Goal: Information Seeking & Learning: Check status

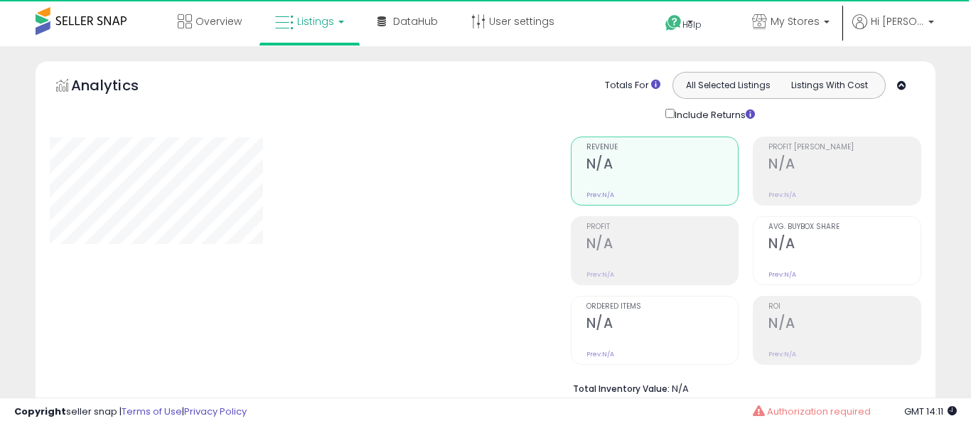
select select "**"
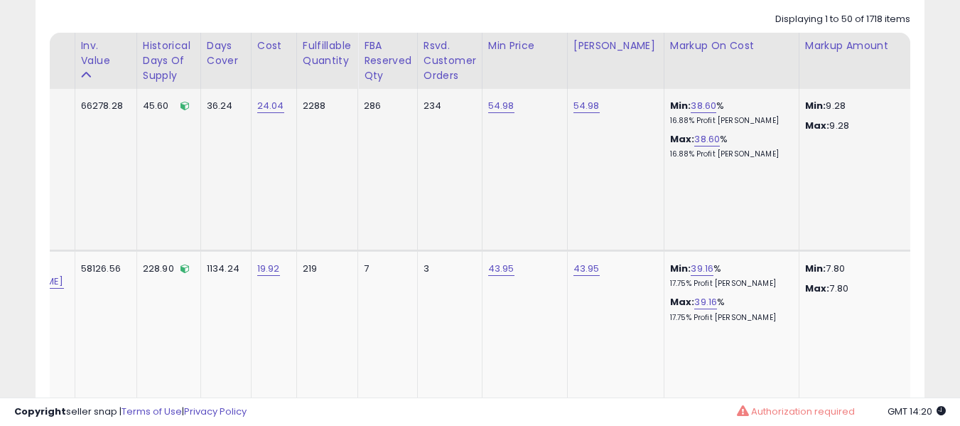
scroll to position [0, 157]
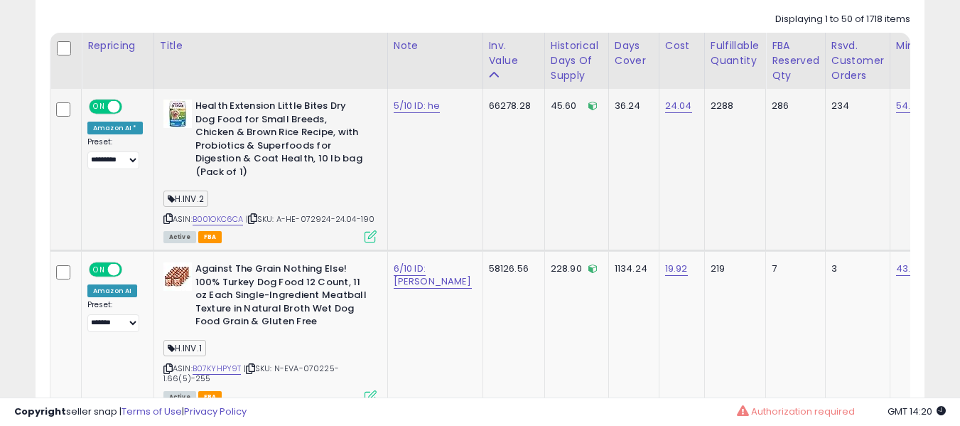
click at [368, 230] on icon at bounding box center [371, 236] width 12 height 12
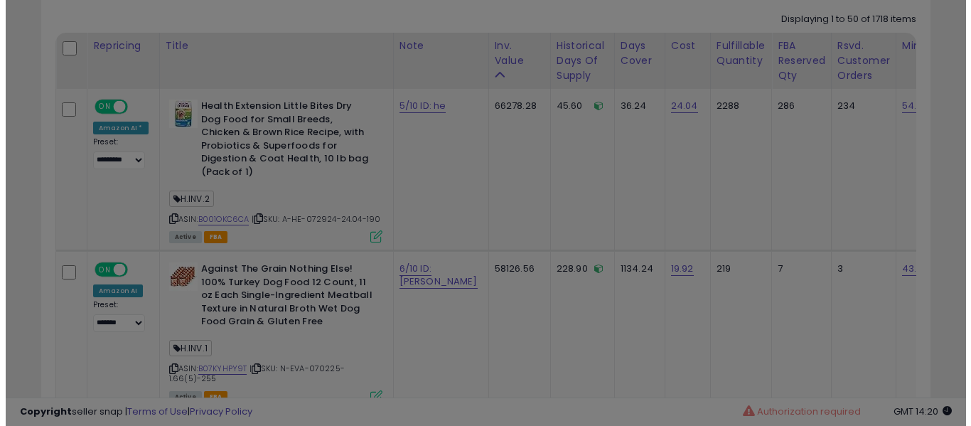
scroll to position [291, 520]
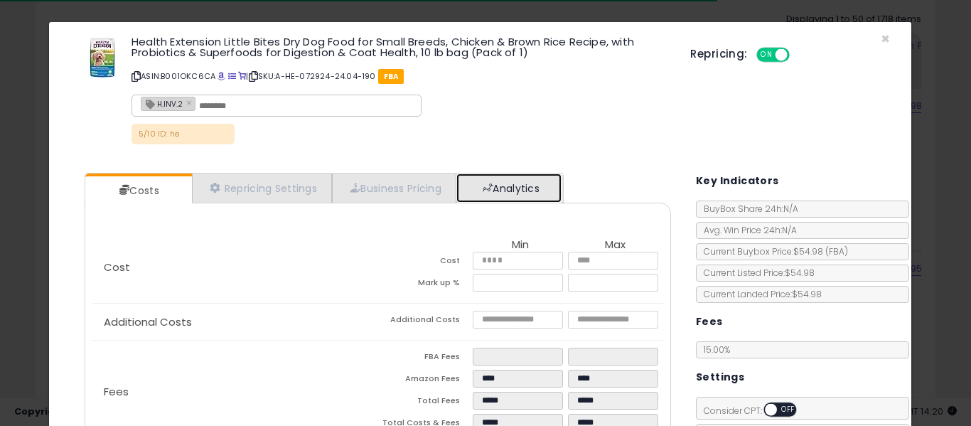
click at [528, 179] on link "Analytics" at bounding box center [508, 187] width 105 height 29
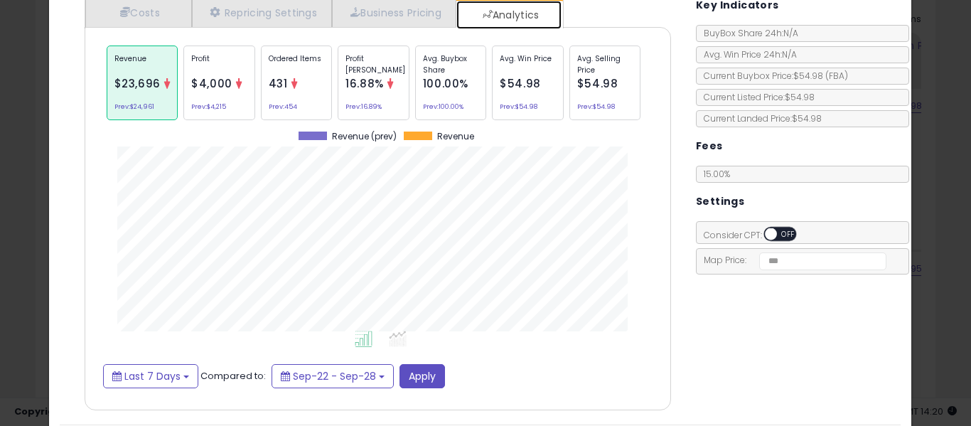
scroll to position [176, 0]
click at [436, 67] on p "Avg. Buybox Share" at bounding box center [451, 63] width 56 height 21
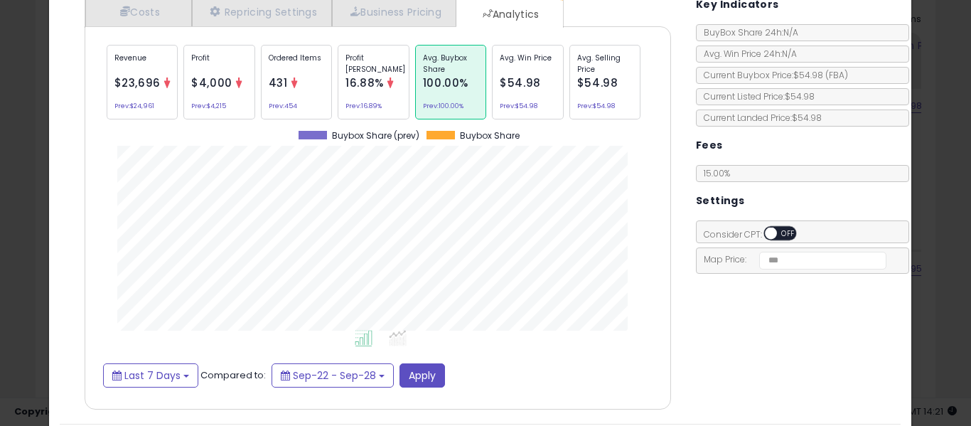
scroll to position [220, 0]
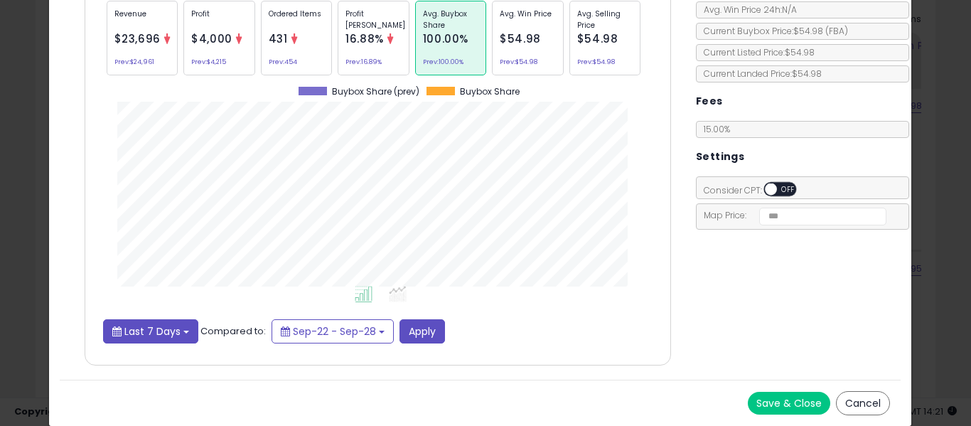
click at [176, 329] on span "Last 7 Days" at bounding box center [152, 331] width 56 height 14
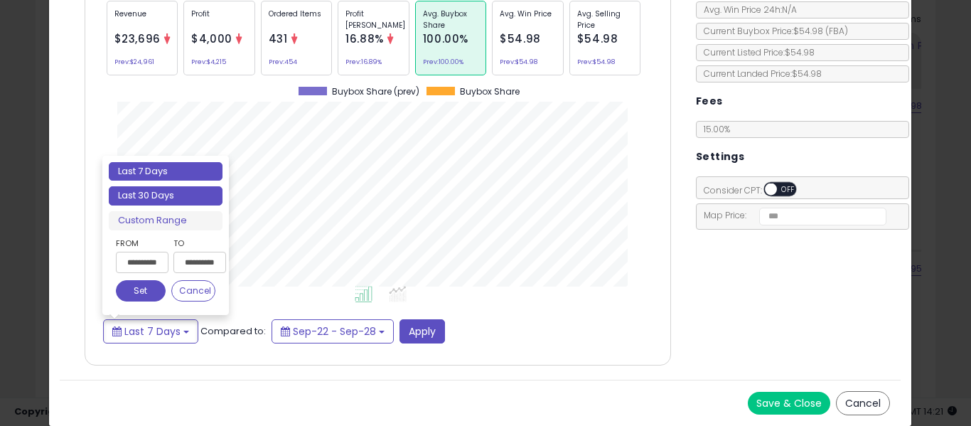
click at [178, 198] on li "Last 30 Days" at bounding box center [166, 195] width 114 height 19
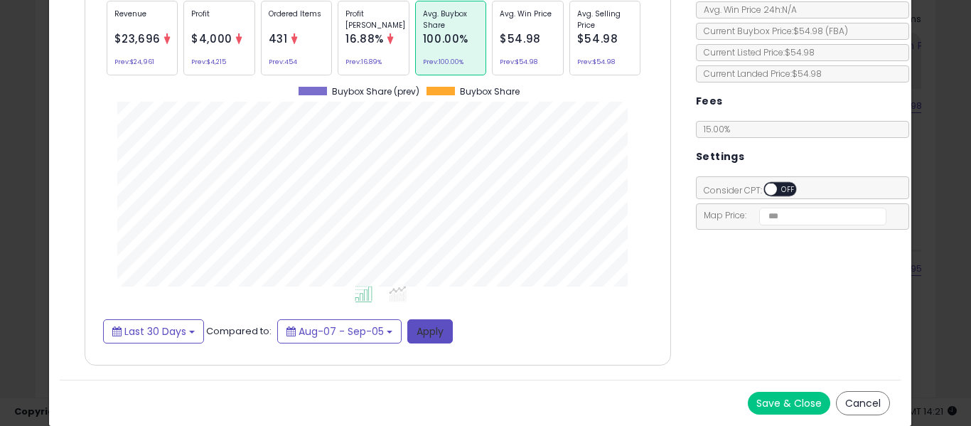
click at [408, 323] on button "Apply" at bounding box center [429, 331] width 45 height 24
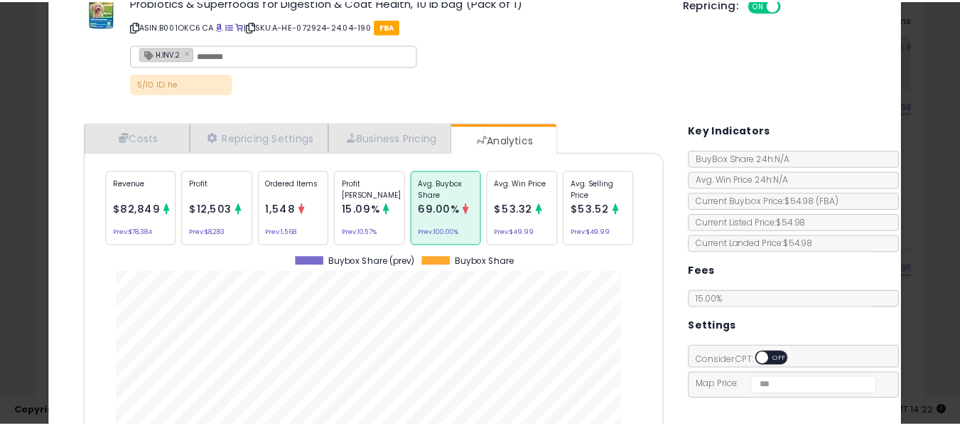
scroll to position [0, 0]
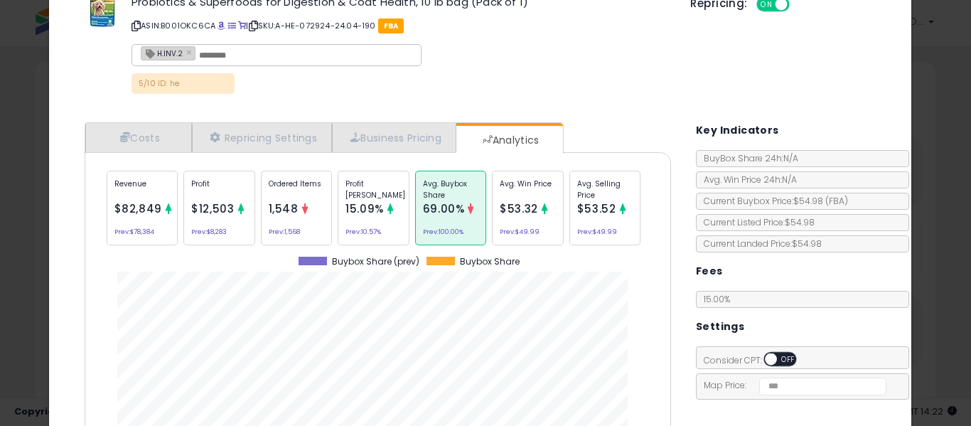
click at [0, 236] on div "× Close Health Extension Little Bites Dry Dog Food for Small Breeds, Chicken & …" at bounding box center [485, 213] width 971 height 426
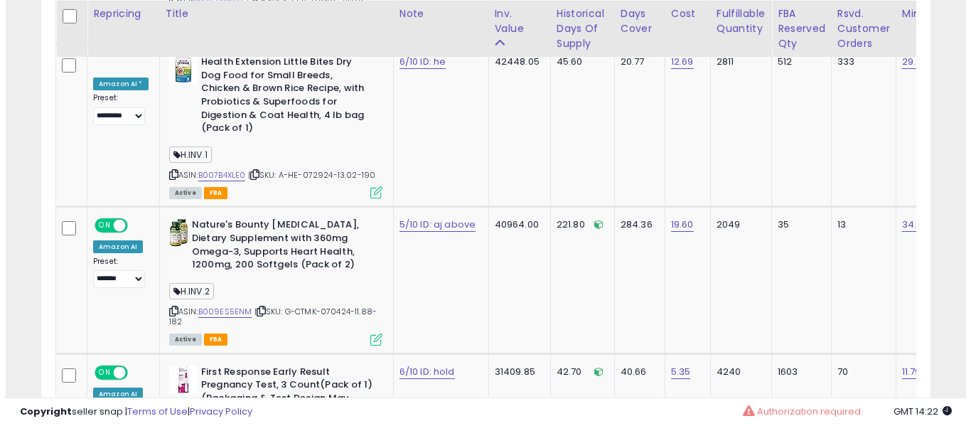
scroll to position [1233, 0]
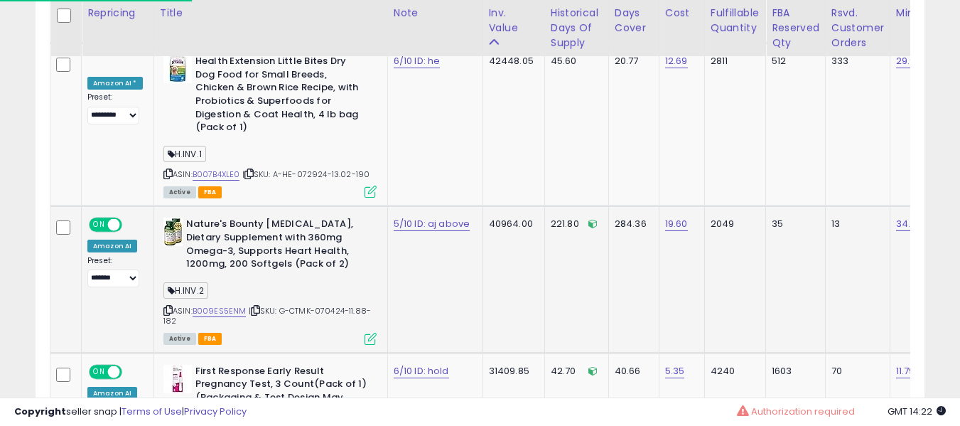
click at [370, 333] on icon at bounding box center [371, 339] width 12 height 12
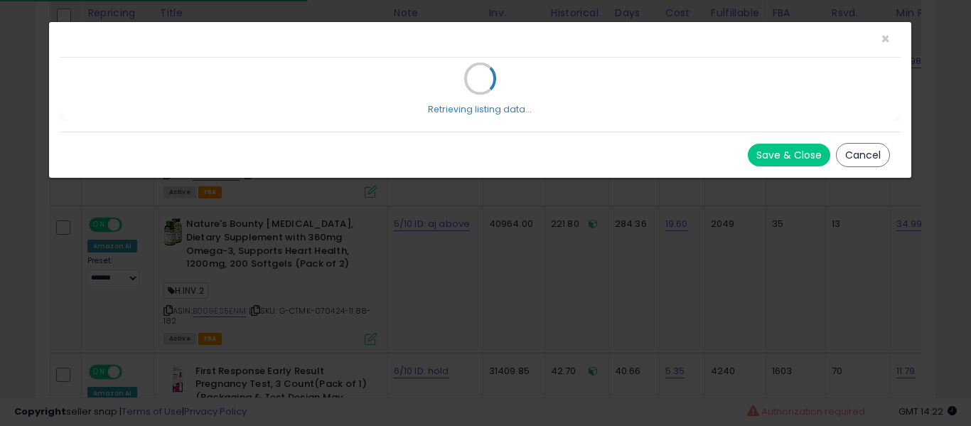
scroll to position [0, 0]
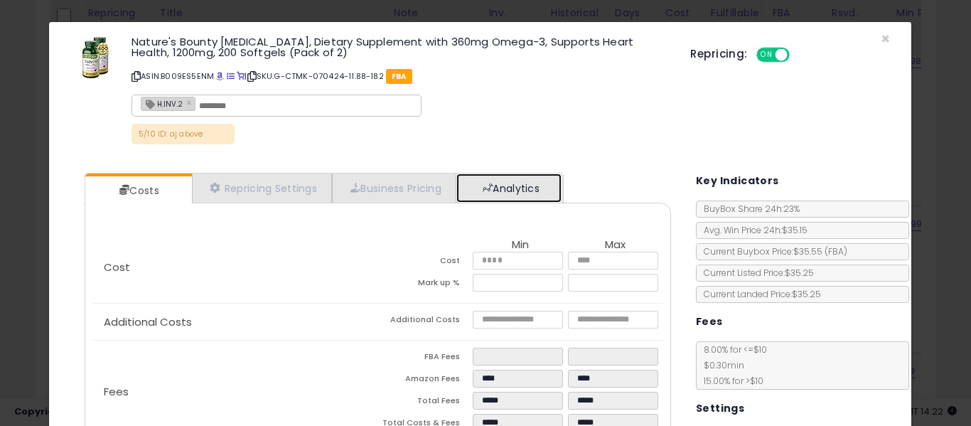
click at [530, 188] on link "Analytics" at bounding box center [508, 187] width 105 height 29
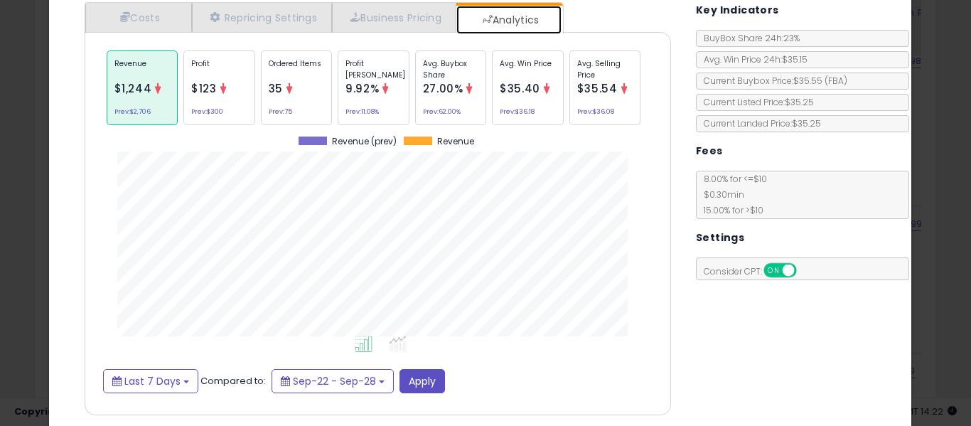
scroll to position [220, 0]
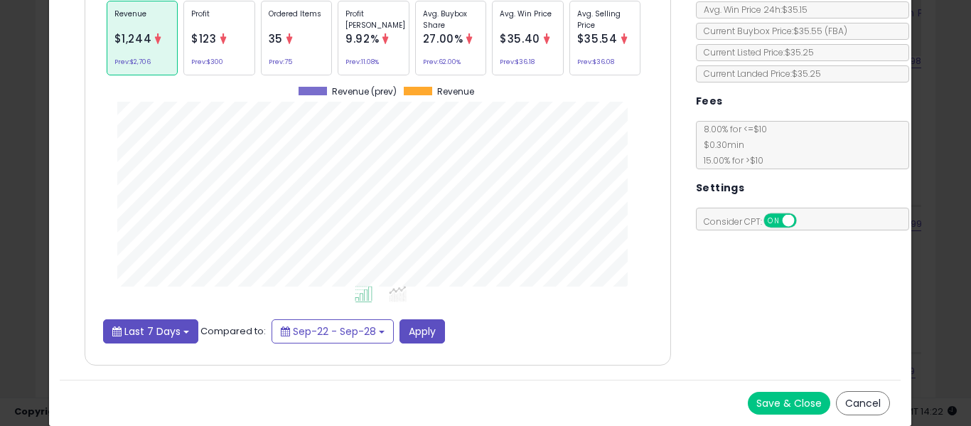
click at [154, 336] on span "Last 7 Days" at bounding box center [152, 331] width 56 height 14
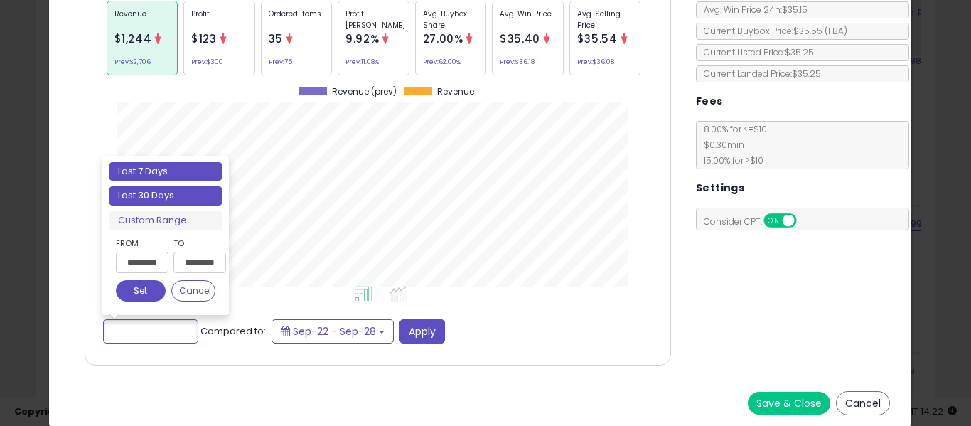
type input "**********"
click at [191, 197] on li "Last 30 Days" at bounding box center [166, 195] width 114 height 19
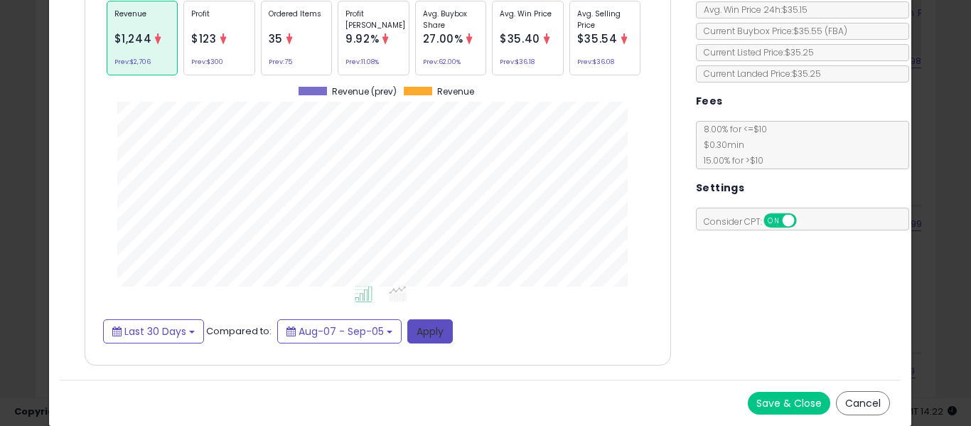
click at [441, 334] on button "Apply" at bounding box center [429, 331] width 45 height 24
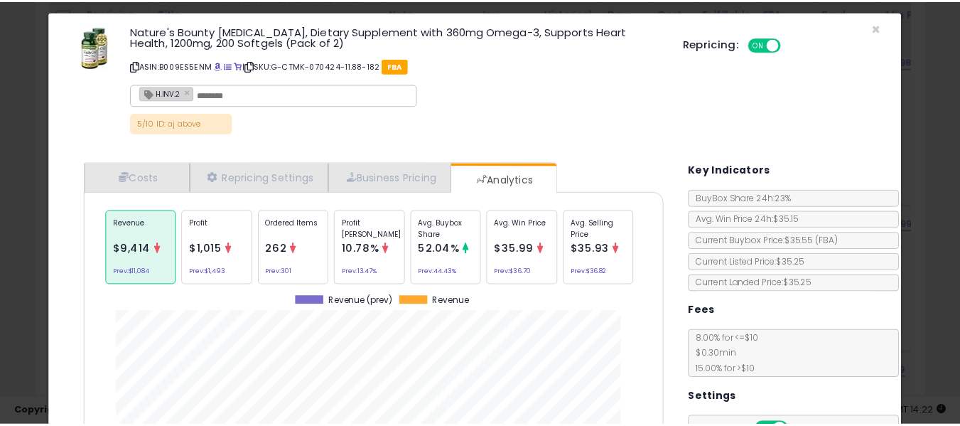
scroll to position [6, 0]
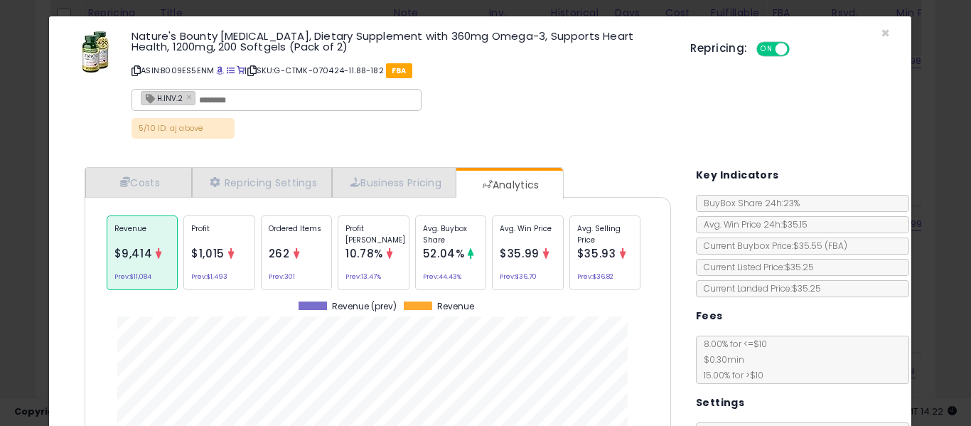
click at [0, 155] on div "× Close Nature's Bounty [MEDICAL_DATA], Dietary Supplement with 360mg Omega-3, …" at bounding box center [485, 213] width 971 height 426
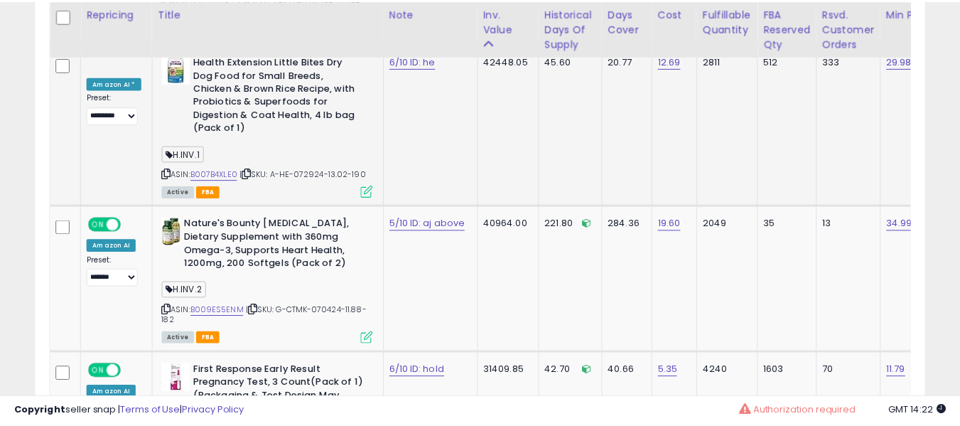
scroll to position [710564, 710341]
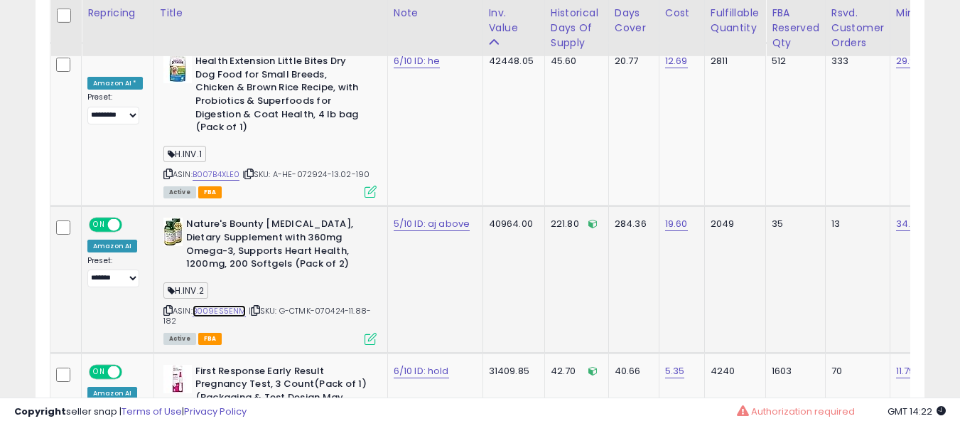
click at [200, 305] on link "B009ES5ENM" at bounding box center [220, 311] width 54 height 12
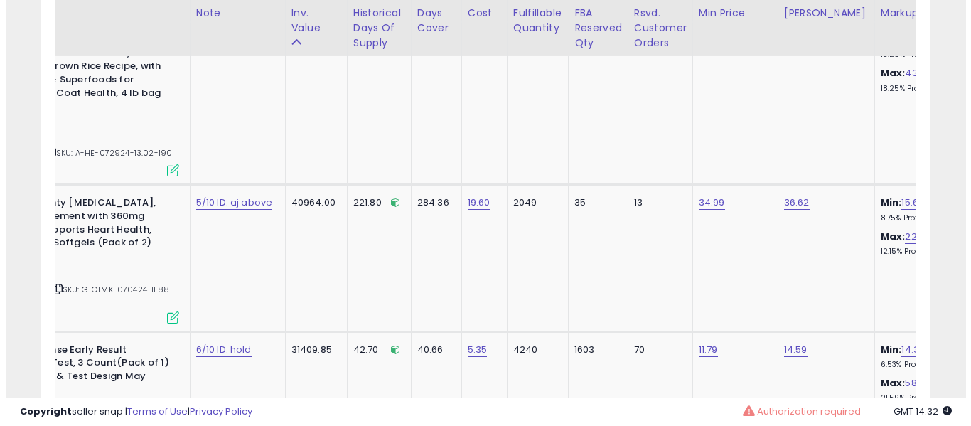
scroll to position [0, 204]
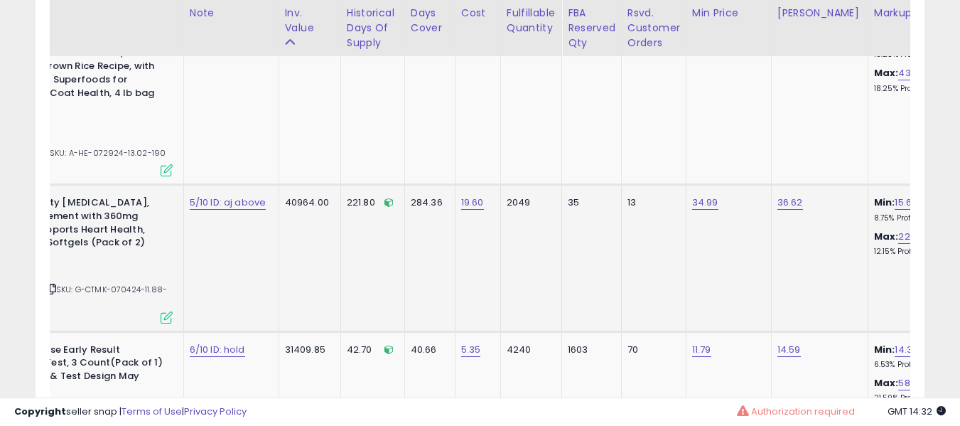
click at [163, 311] on icon at bounding box center [167, 317] width 12 height 12
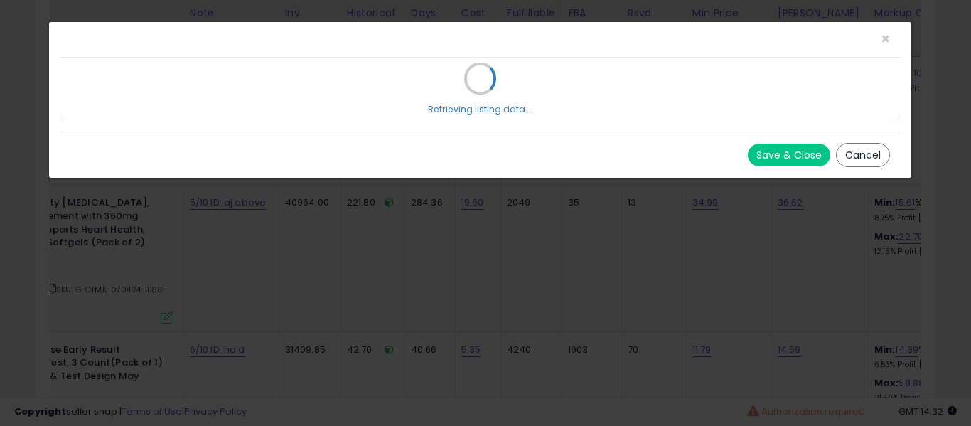
scroll to position [0, 0]
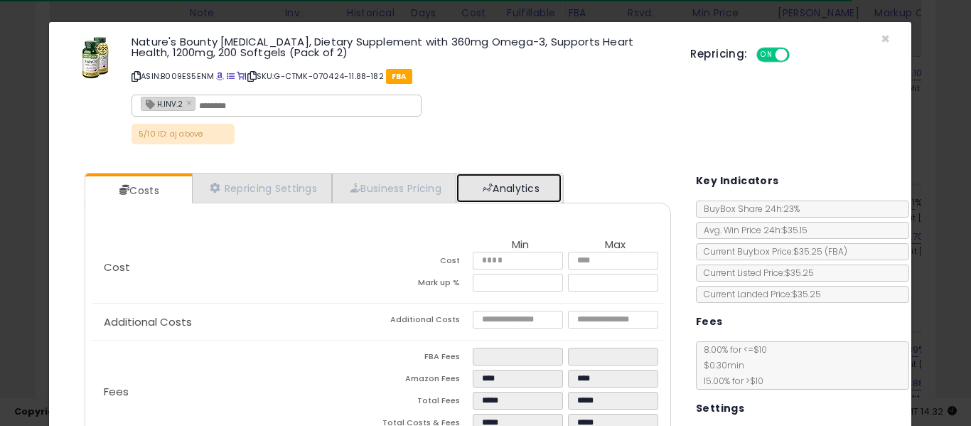
click at [518, 188] on link "Analytics" at bounding box center [508, 187] width 105 height 29
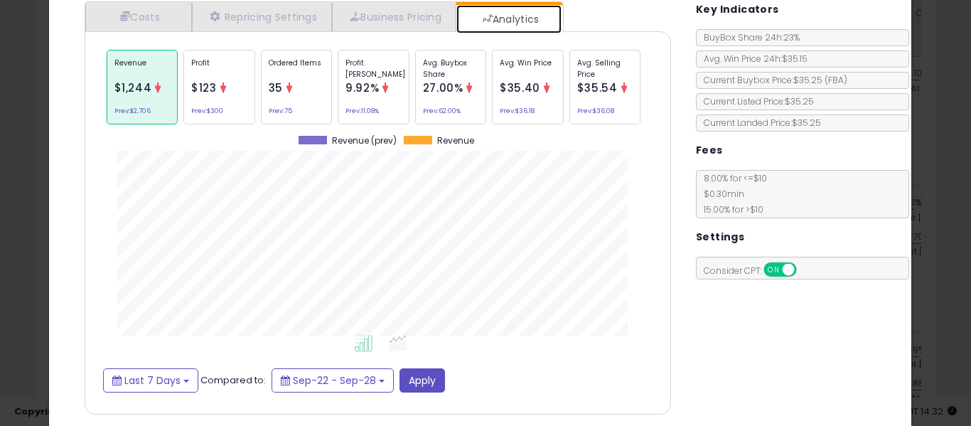
scroll to position [220, 0]
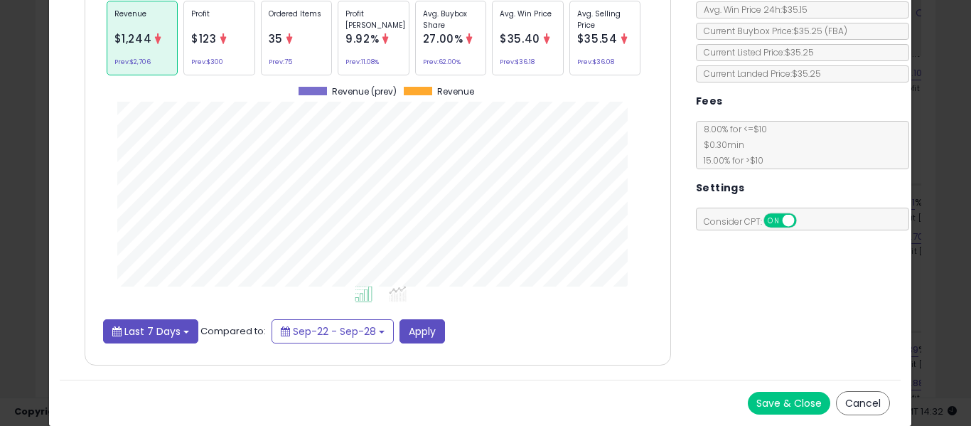
click at [151, 330] on span "Last 7 Days" at bounding box center [152, 331] width 56 height 14
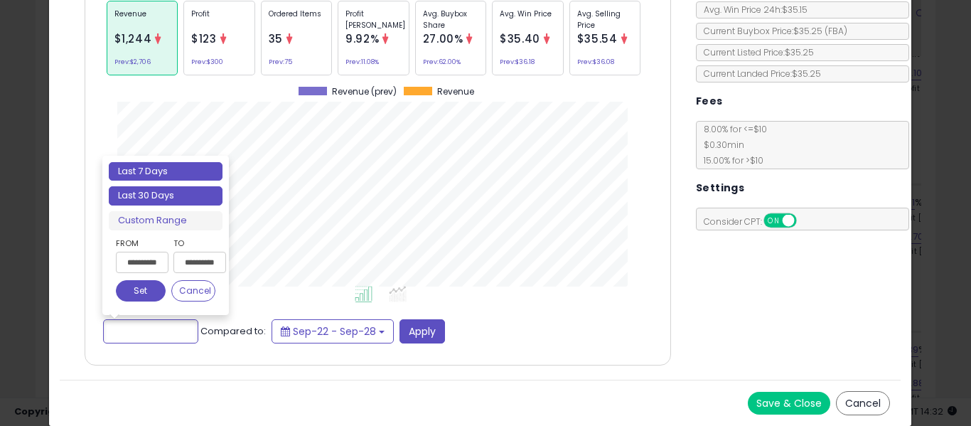
type input "**********"
click at [186, 194] on li "Last 30 Days" at bounding box center [166, 195] width 114 height 19
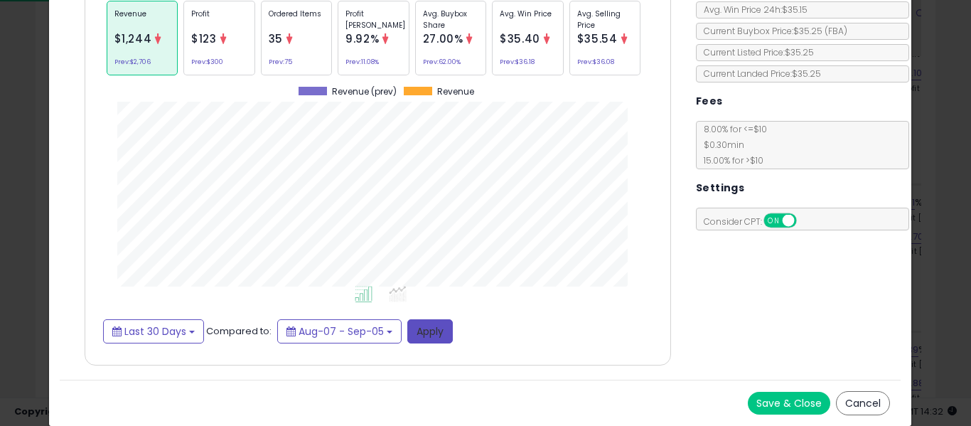
click at [427, 328] on button "Apply" at bounding box center [429, 331] width 45 height 24
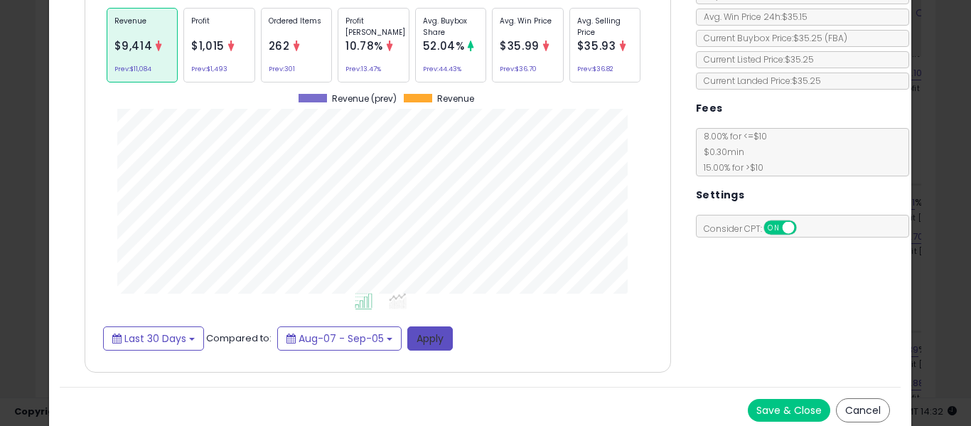
scroll to position [212, 0]
click at [465, 32] on p "Avg. Buybox Share" at bounding box center [451, 27] width 56 height 21
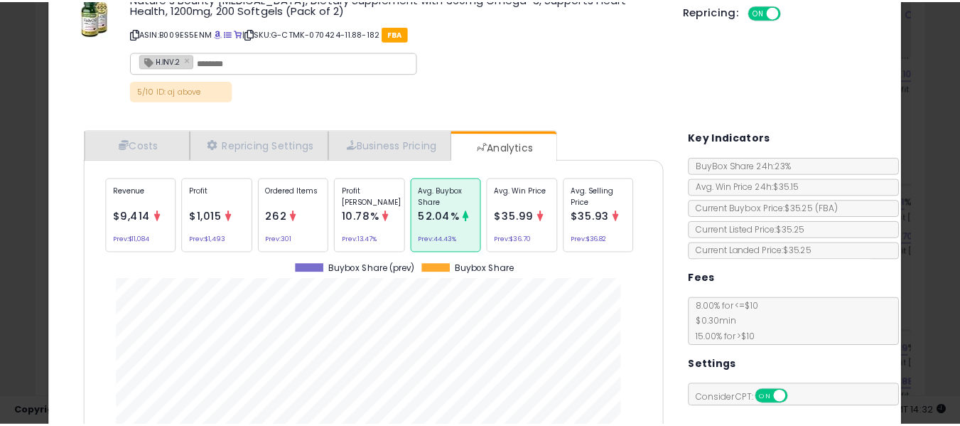
scroll to position [0, 0]
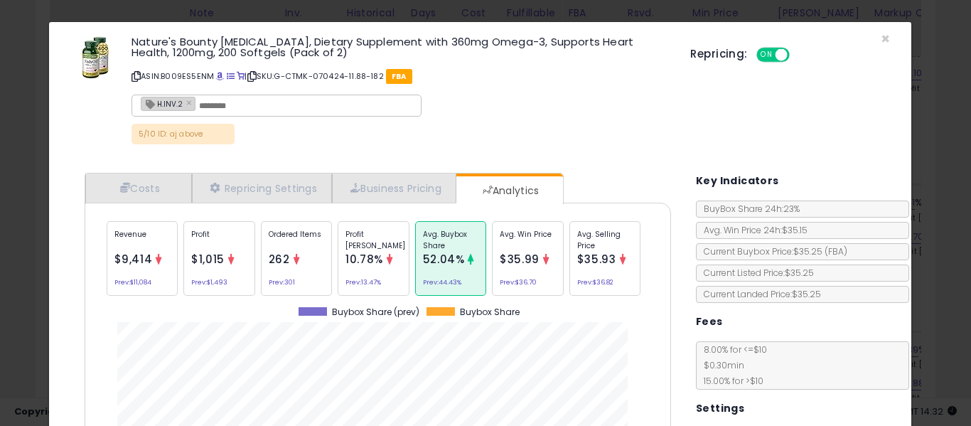
click at [870, 45] on div "Repricing: ON OFF" at bounding box center [790, 53] width 200 height 21
click at [881, 36] on span "×" at bounding box center [885, 38] width 9 height 21
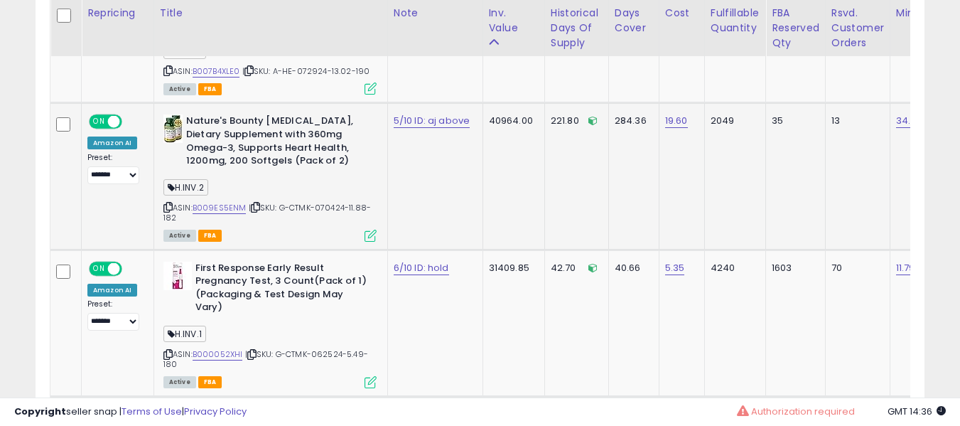
scroll to position [1337, 0]
click at [279, 261] on b "First Response Early Result Pregnancy Test, 3 Count(Pack of 1)(Packaging & Test…" at bounding box center [281, 289] width 173 height 56
click at [213, 348] on link "B000052XHI" at bounding box center [218, 354] width 50 height 12
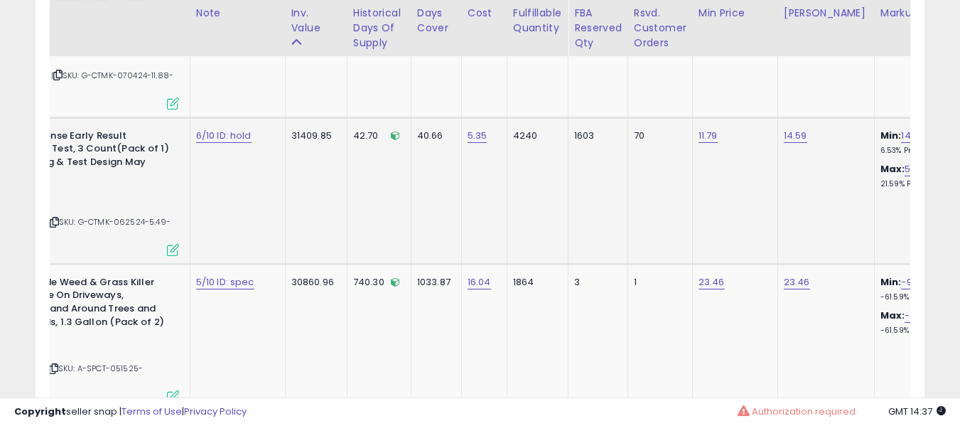
scroll to position [0, 206]
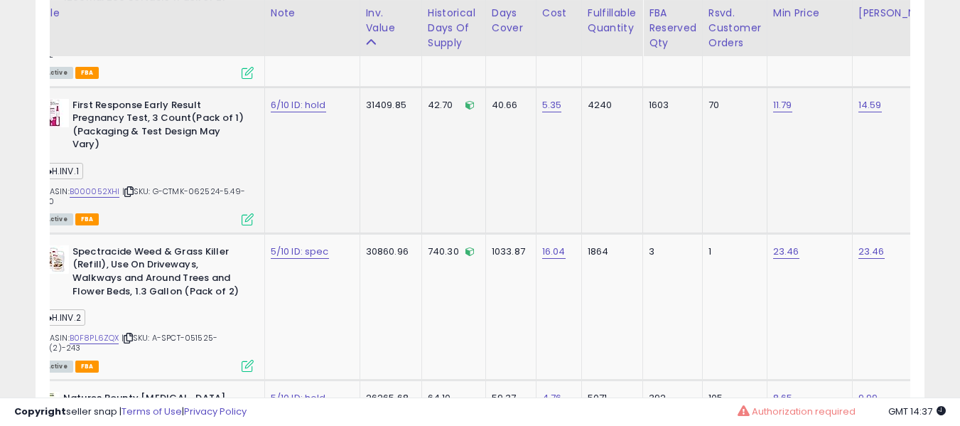
click at [245, 213] on icon at bounding box center [248, 219] width 12 height 12
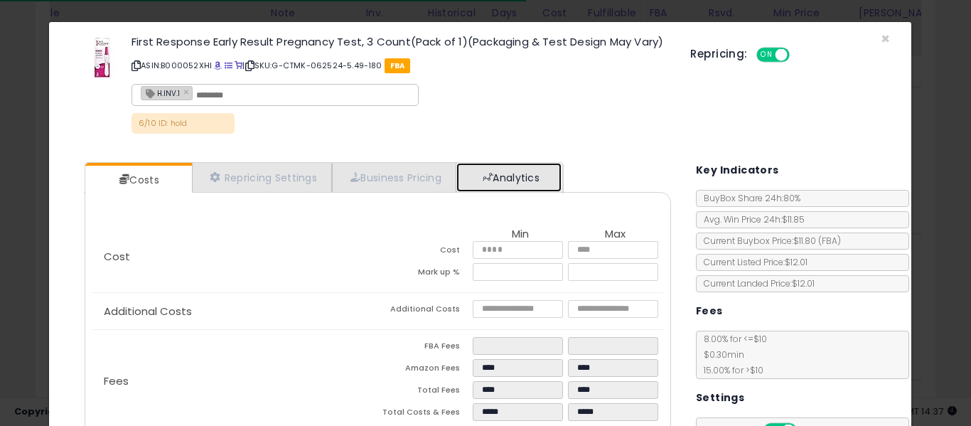
click at [513, 176] on link "Analytics" at bounding box center [508, 177] width 105 height 29
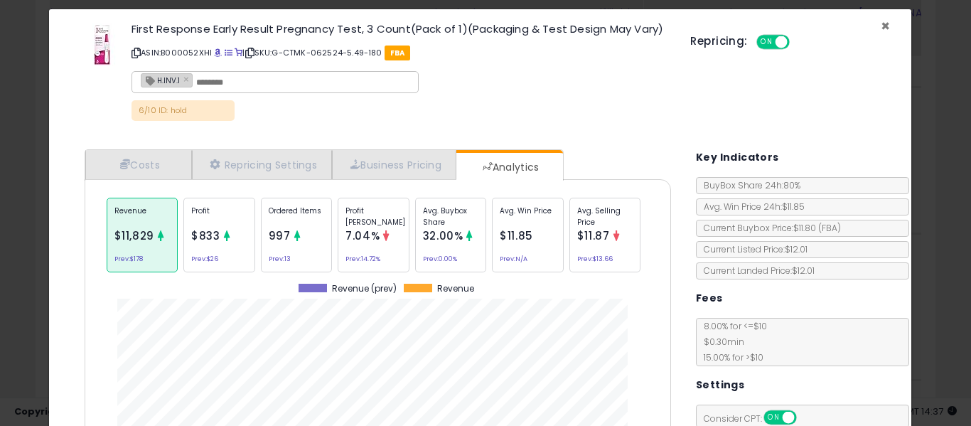
click at [881, 26] on span "×" at bounding box center [885, 26] width 9 height 21
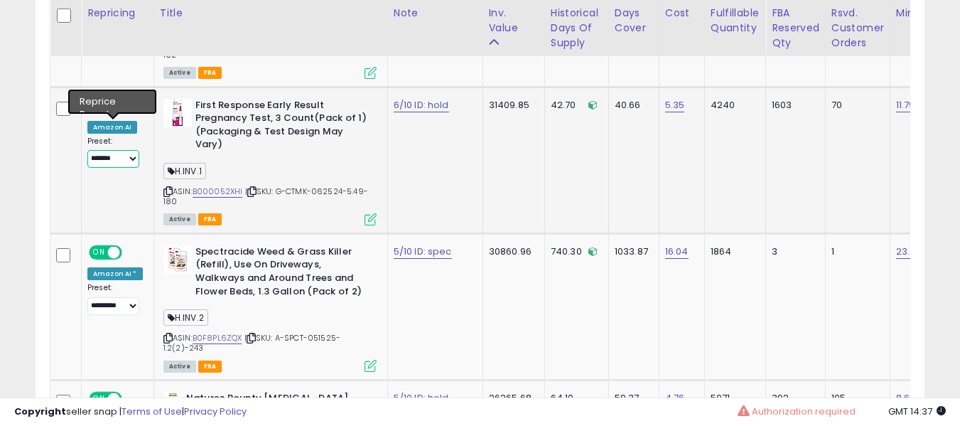
click at [124, 150] on select "**********" at bounding box center [113, 159] width 52 height 18
click at [483, 152] on td "31409.85" at bounding box center [514, 160] width 62 height 146
click at [365, 213] on icon at bounding box center [371, 219] width 12 height 12
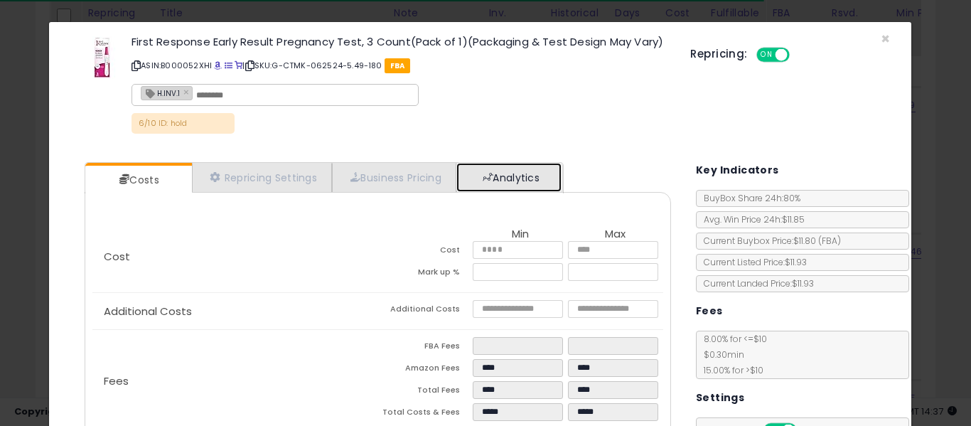
click at [518, 176] on link "Analytics" at bounding box center [508, 177] width 105 height 29
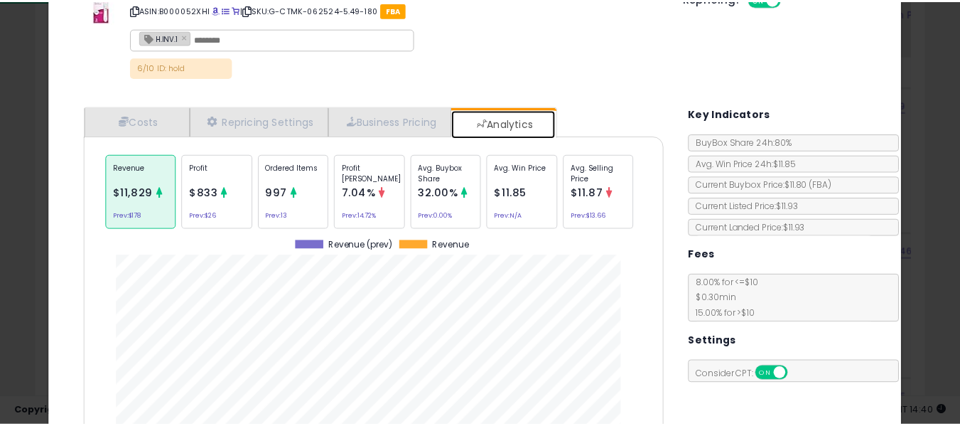
scroll to position [0, 0]
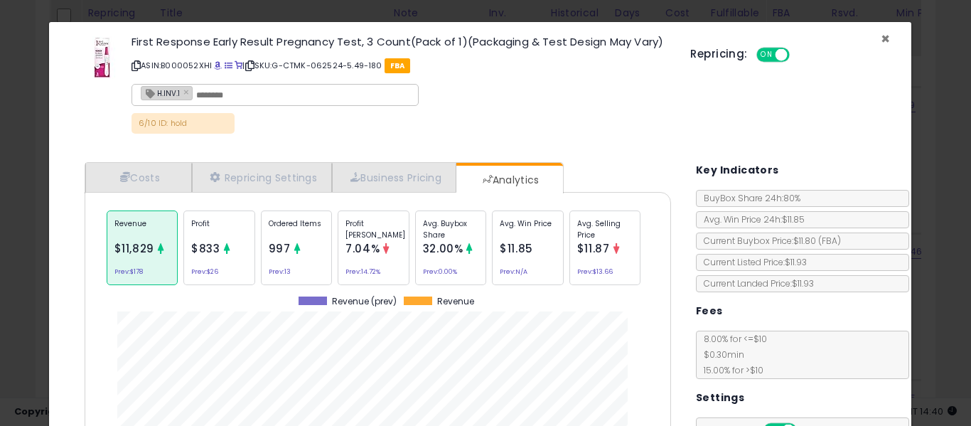
click at [881, 40] on span "×" at bounding box center [885, 38] width 9 height 21
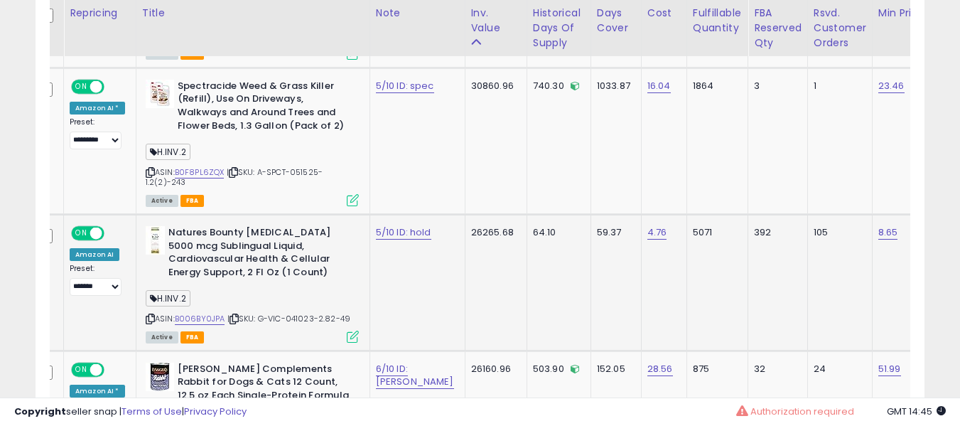
scroll to position [0, 21]
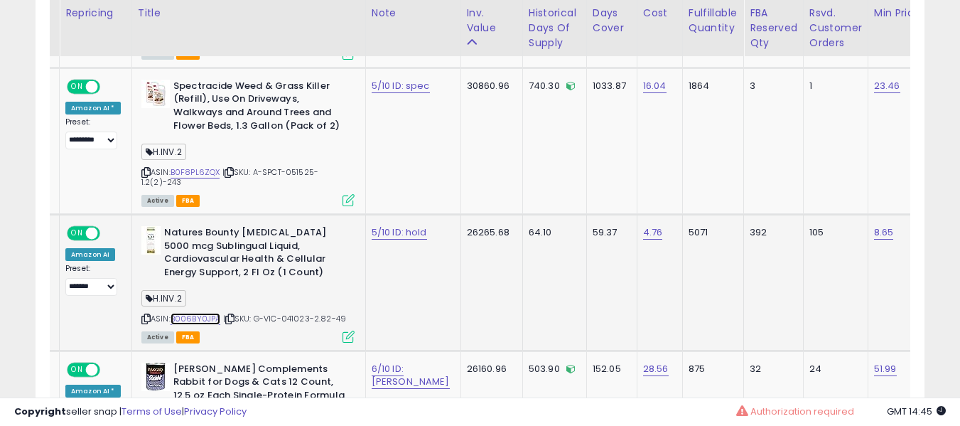
click at [206, 313] on link "B006BY0JPA" at bounding box center [196, 319] width 50 height 12
click at [347, 331] on icon at bounding box center [349, 337] width 12 height 12
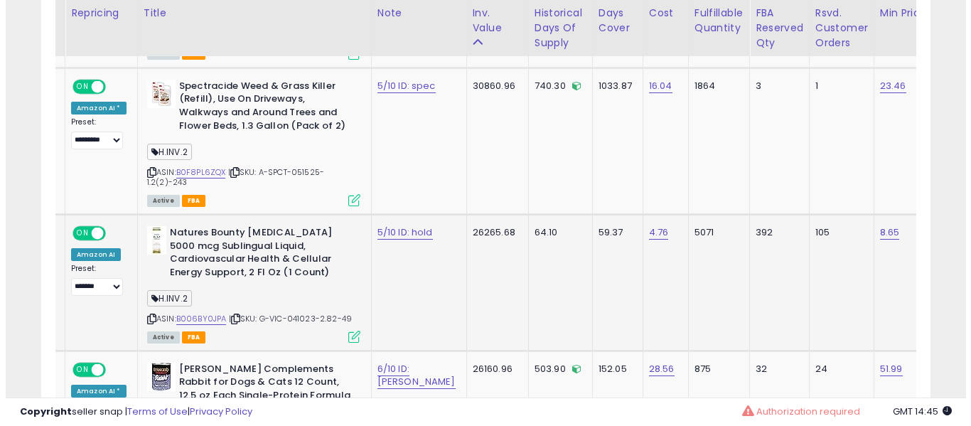
scroll to position [291, 520]
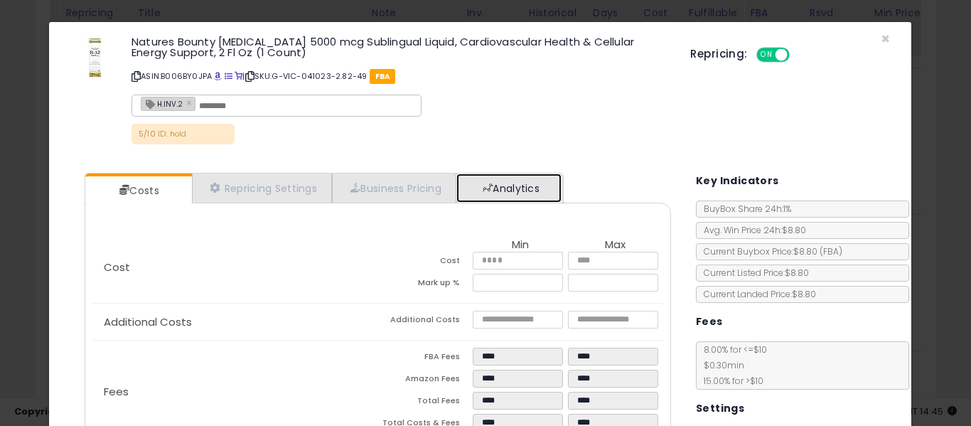
click at [508, 184] on link "Analytics" at bounding box center [508, 187] width 105 height 29
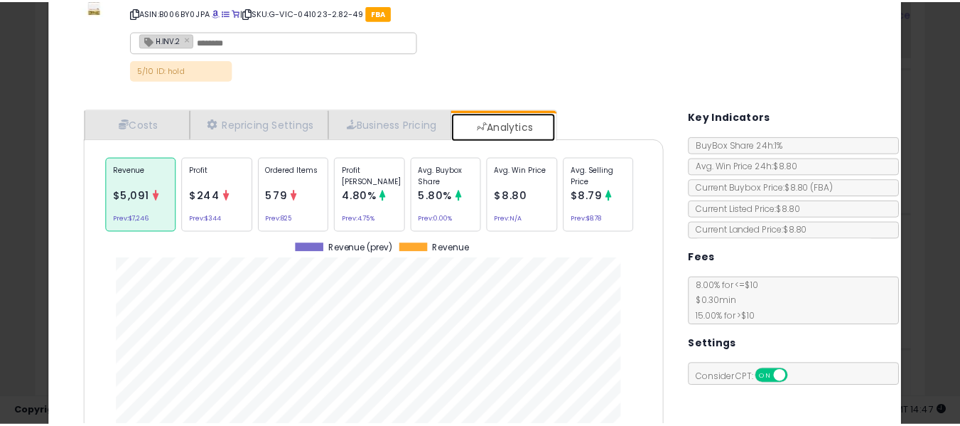
scroll to position [0, 0]
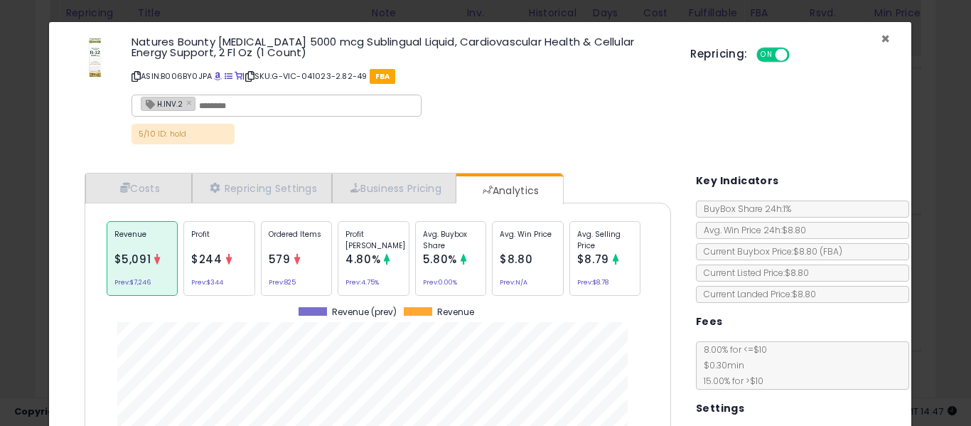
click at [881, 40] on span "×" at bounding box center [885, 38] width 9 height 21
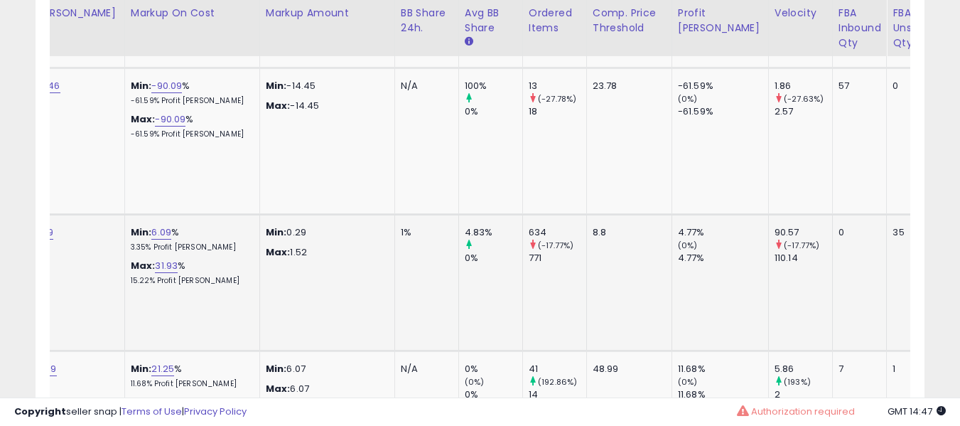
scroll to position [0, 786]
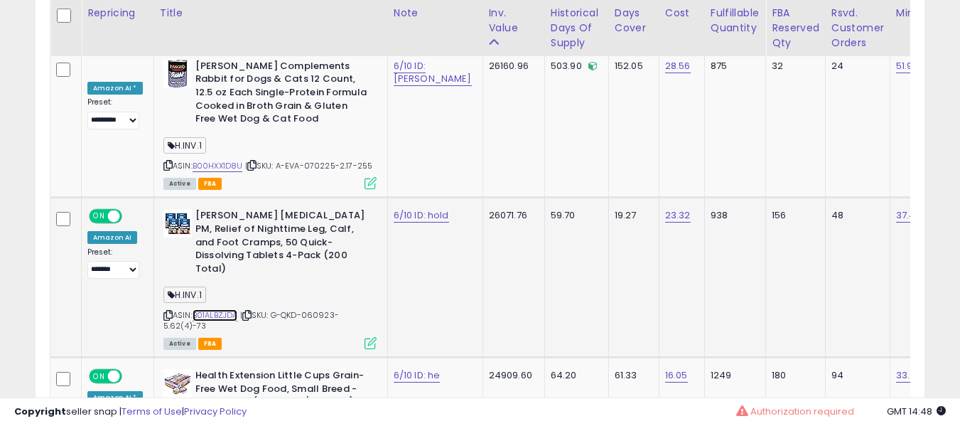
click at [229, 309] on link "B01ALBZJDA" at bounding box center [215, 315] width 45 height 12
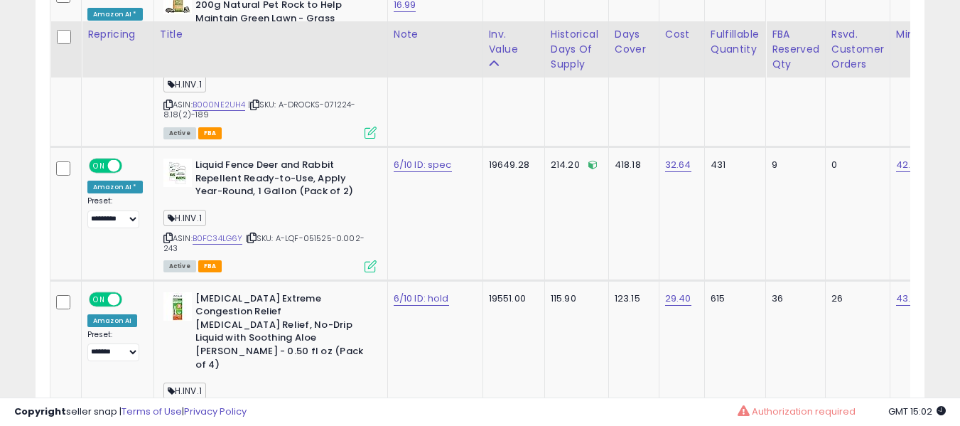
scroll to position [3358, 0]
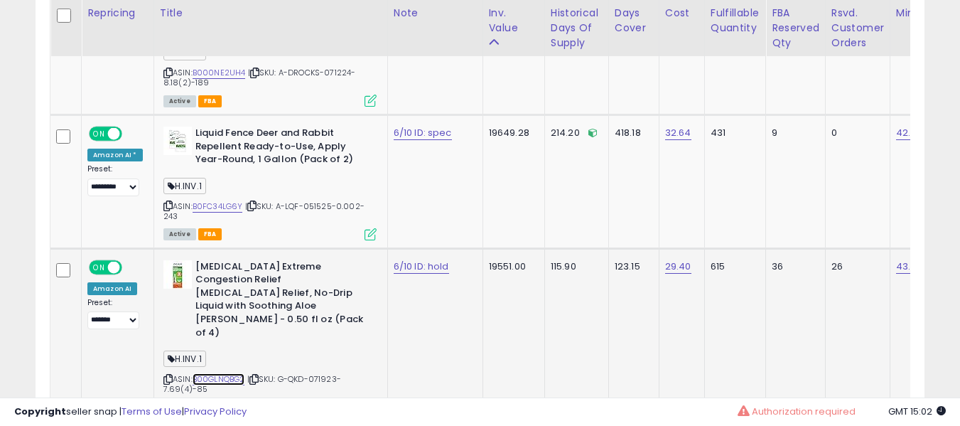
click at [226, 373] on link "B00GLNQBG2" at bounding box center [219, 379] width 53 height 12
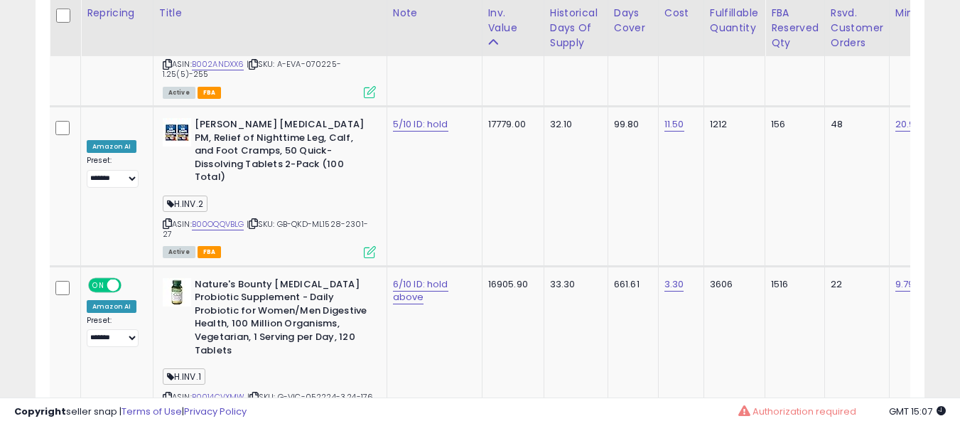
scroll to position [4166, 0]
click at [220, 390] on link "B0014CVXMW" at bounding box center [218, 396] width 53 height 12
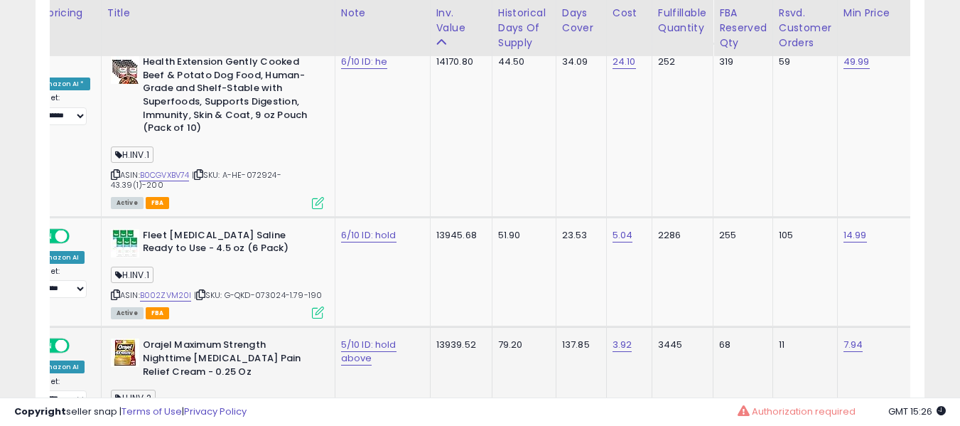
scroll to position [5663, 0]
click at [162, 289] on link "B002ZVM20I" at bounding box center [166, 295] width 52 height 12
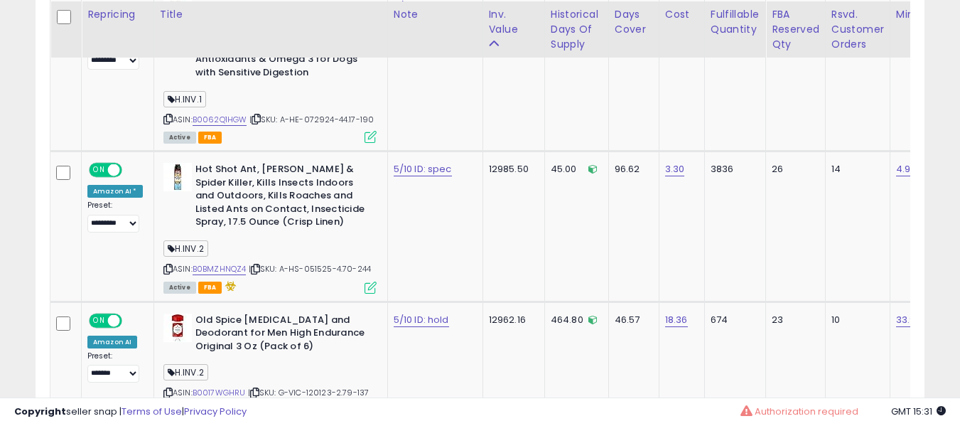
scroll to position [6461, 0]
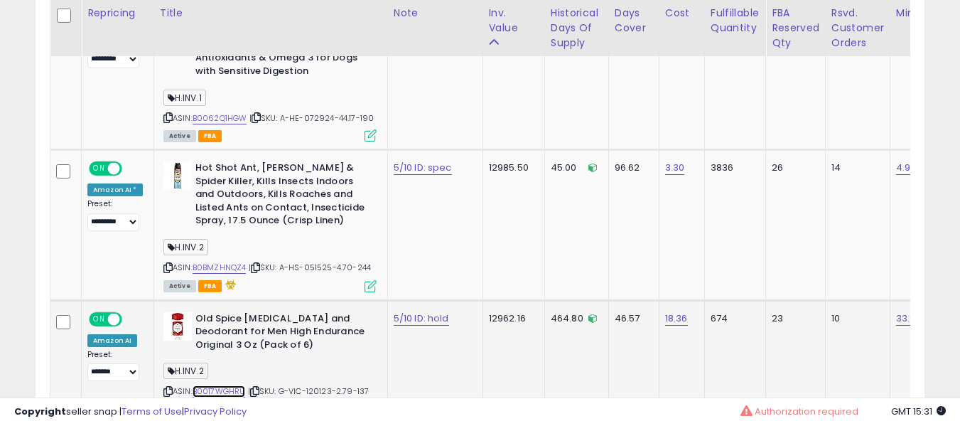
click at [231, 385] on link "B0017WGHRU" at bounding box center [219, 391] width 53 height 12
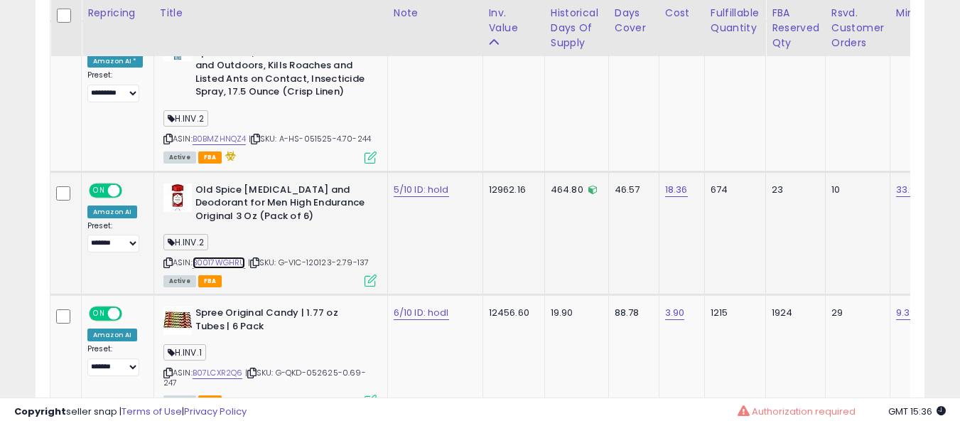
scroll to position [6590, 0]
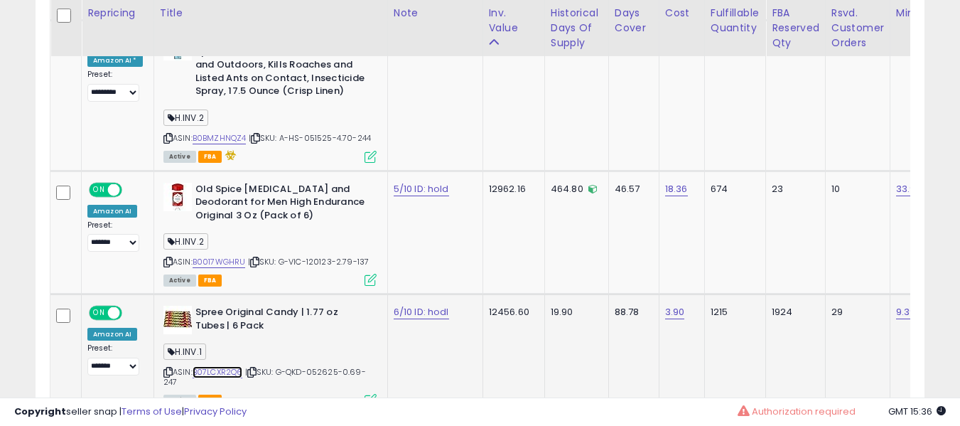
click at [219, 366] on link "B07LCXR2Q6" at bounding box center [218, 372] width 50 height 12
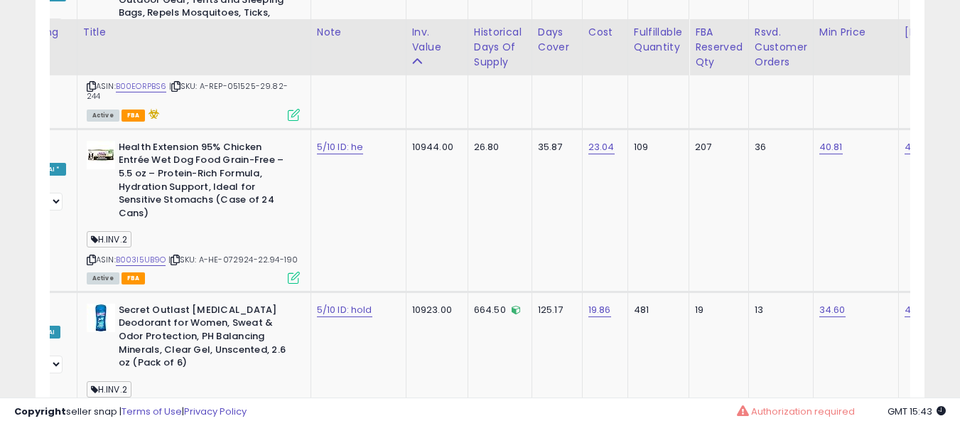
scroll to position [7405, 0]
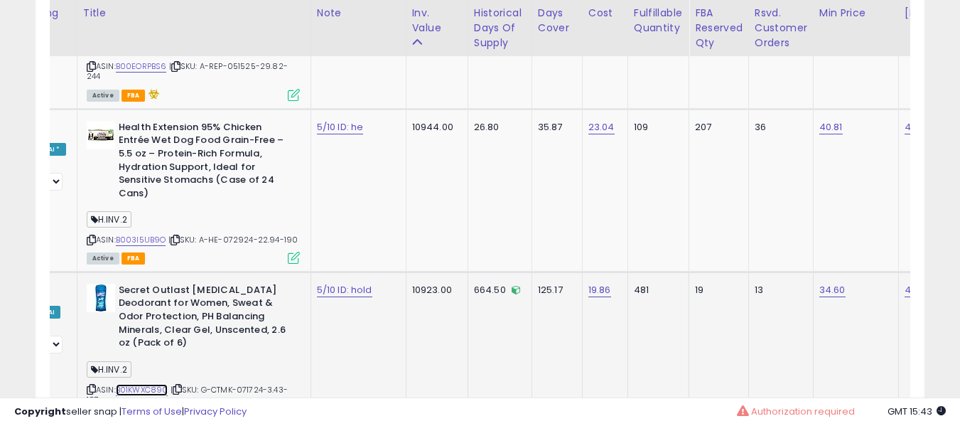
click at [157, 384] on link "B01KWXC890" at bounding box center [142, 390] width 53 height 12
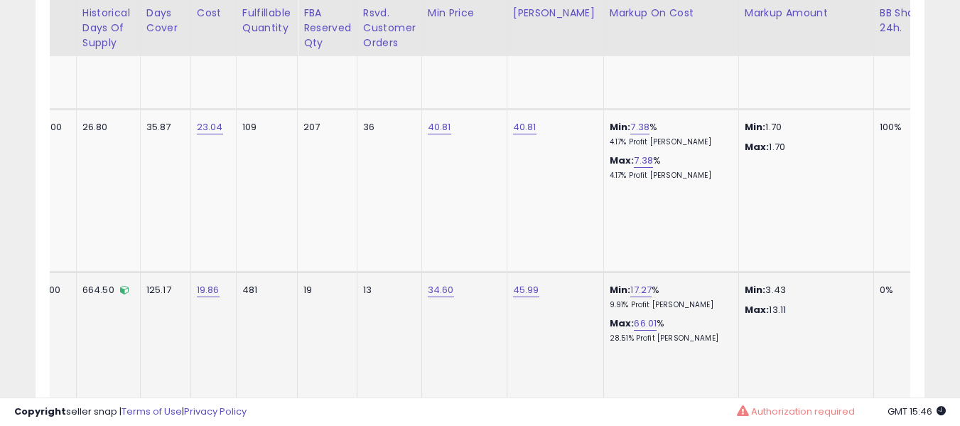
scroll to position [0, 470]
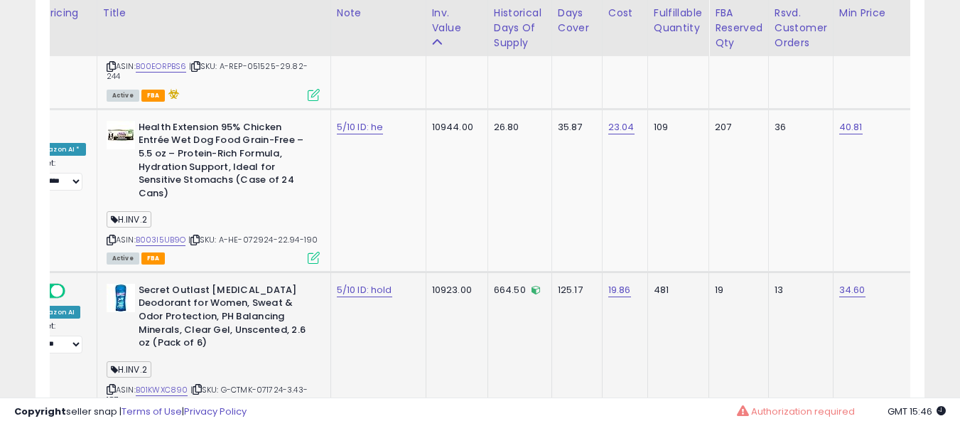
click at [309, 412] on icon at bounding box center [314, 418] width 12 height 12
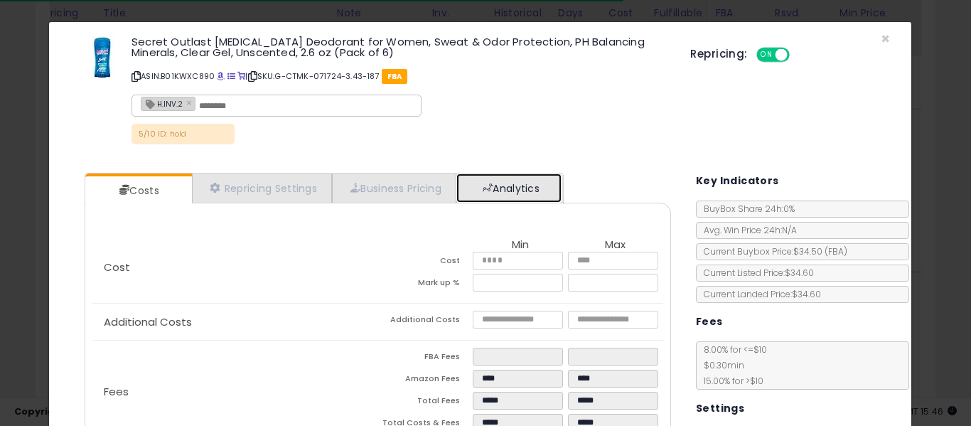
click at [503, 181] on link "Analytics" at bounding box center [508, 187] width 105 height 29
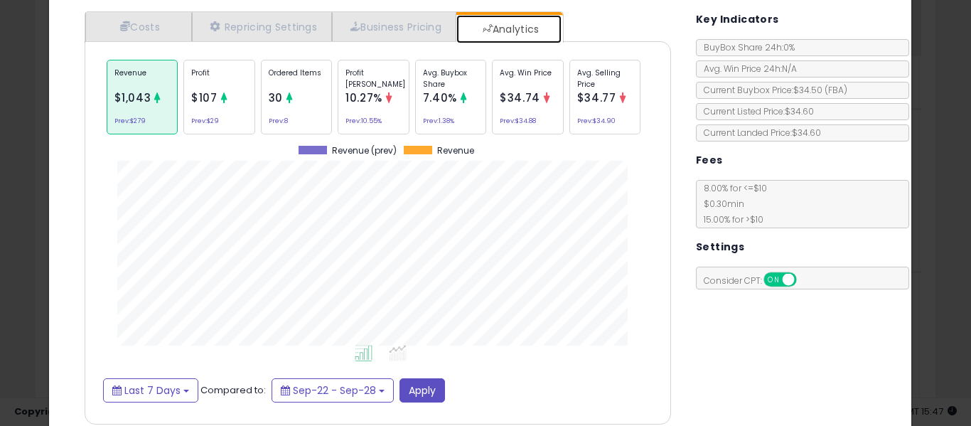
scroll to position [161, 0]
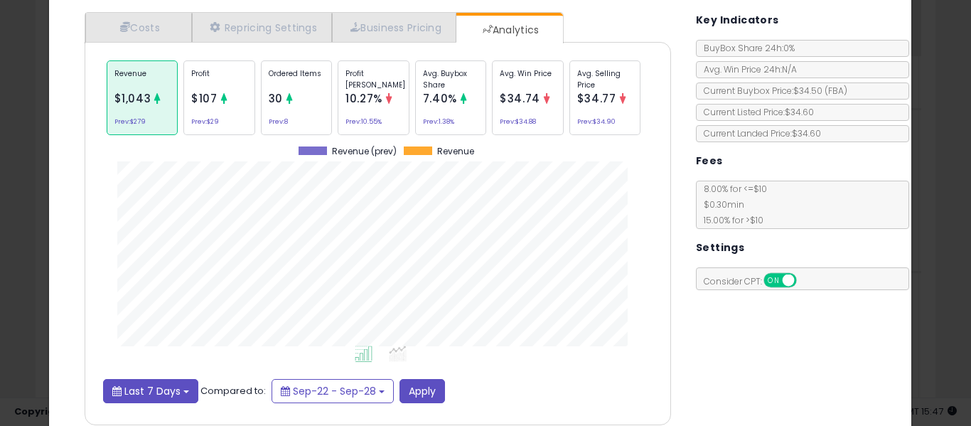
click at [179, 387] on button "Last 7 Days" at bounding box center [150, 391] width 95 height 24
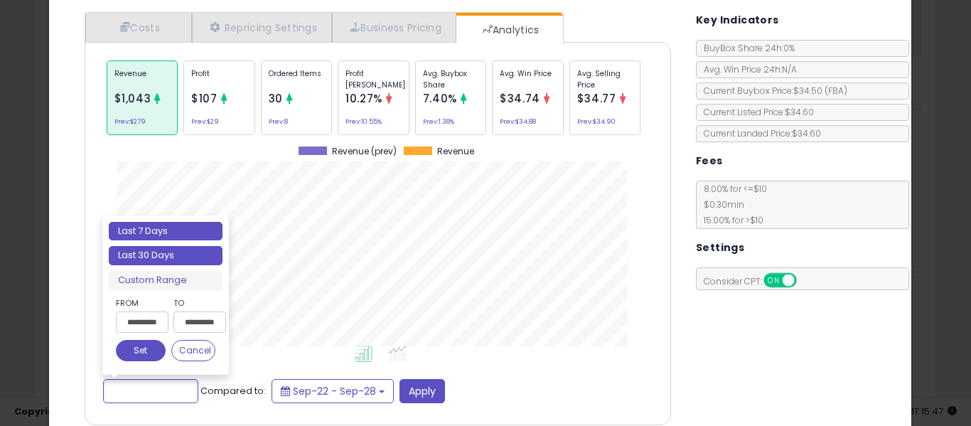
type input "**********"
click at [197, 259] on li "Last 30 Days" at bounding box center [166, 255] width 114 height 19
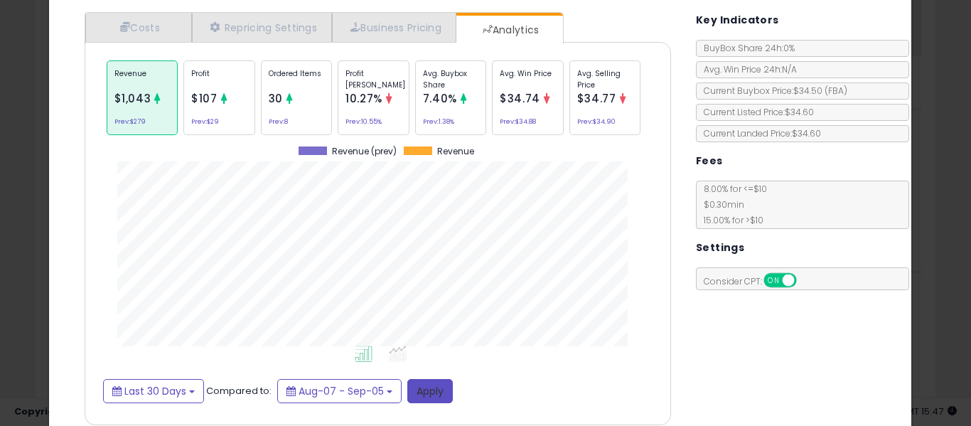
click at [431, 394] on button "Apply" at bounding box center [429, 391] width 45 height 24
click at [460, 74] on p "Avg. Buybox Share" at bounding box center [451, 78] width 56 height 21
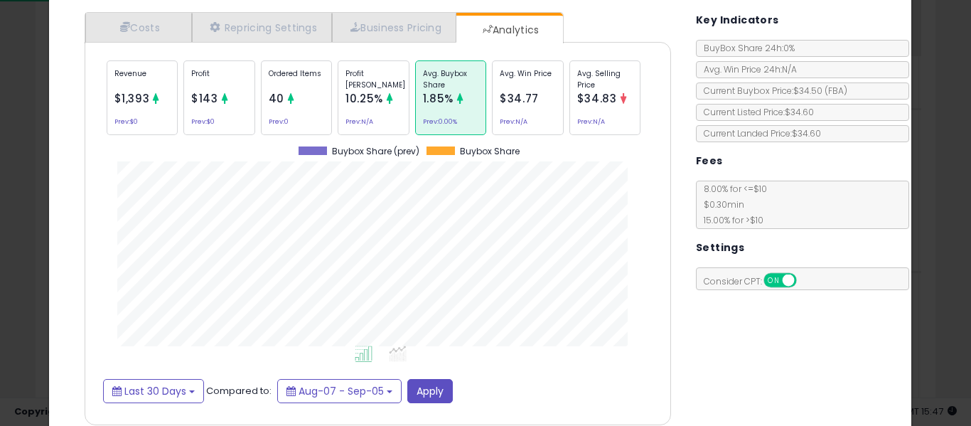
scroll to position [437, 608]
click at [144, 65] on div "Revenue $1,393 Prev: $0" at bounding box center [143, 97] width 72 height 75
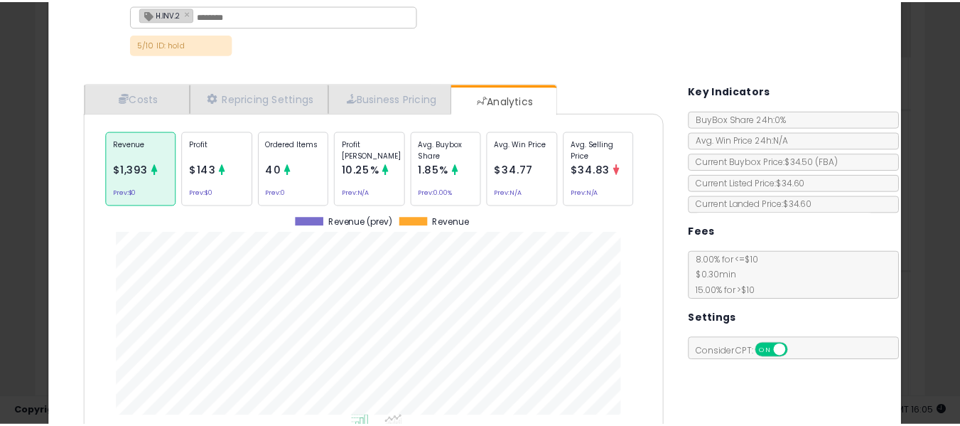
scroll to position [0, 0]
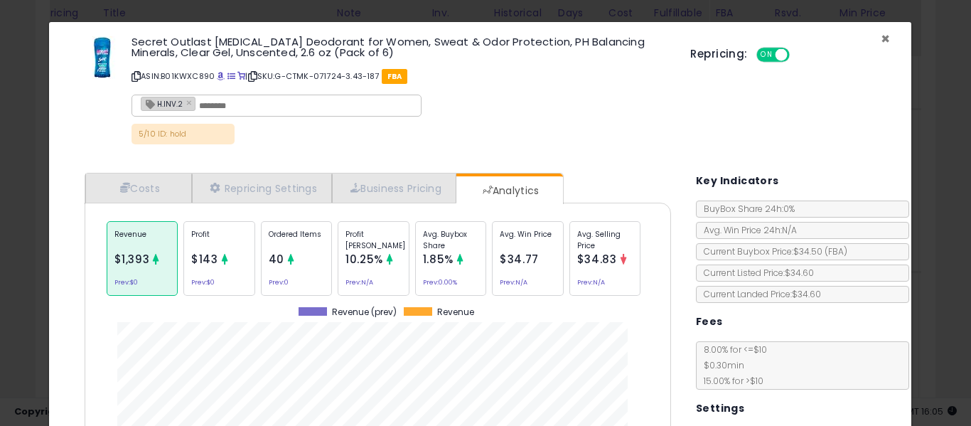
click at [881, 41] on span "×" at bounding box center [885, 38] width 9 height 21
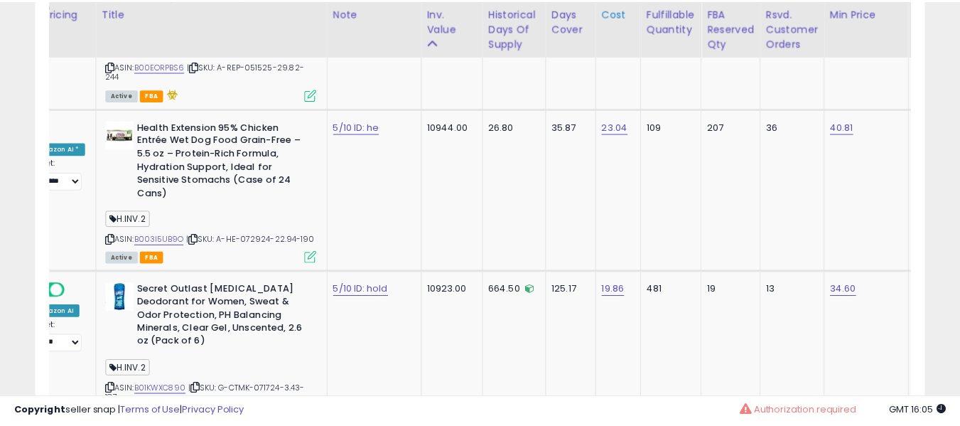
scroll to position [710564, 710341]
